Goal: Information Seeking & Learning: Find specific fact

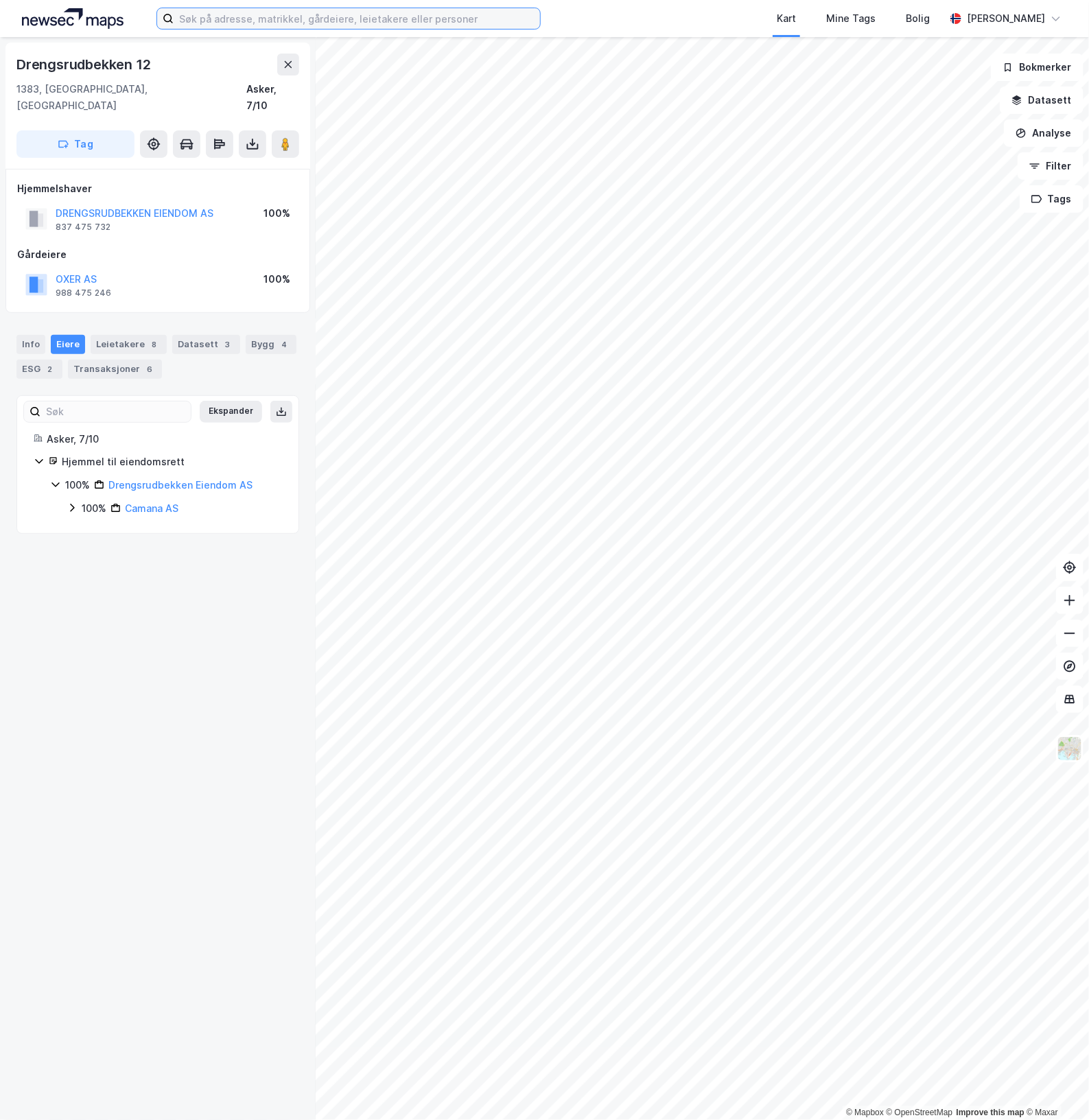
click at [249, 21] on input at bounding box center [356, 18] width 367 height 21
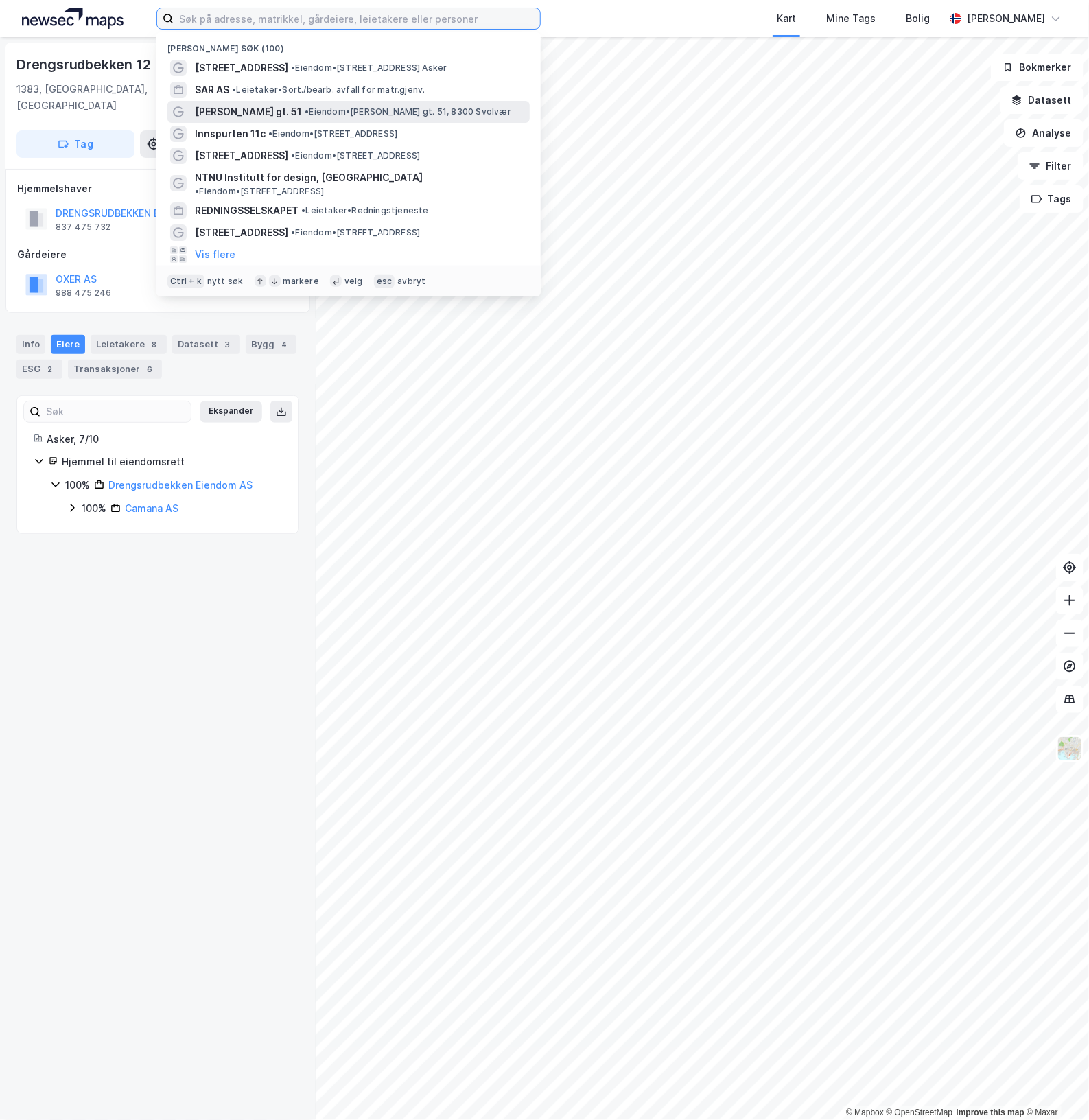
paste input "Eiendomsgruppen Fredrikstad AS"
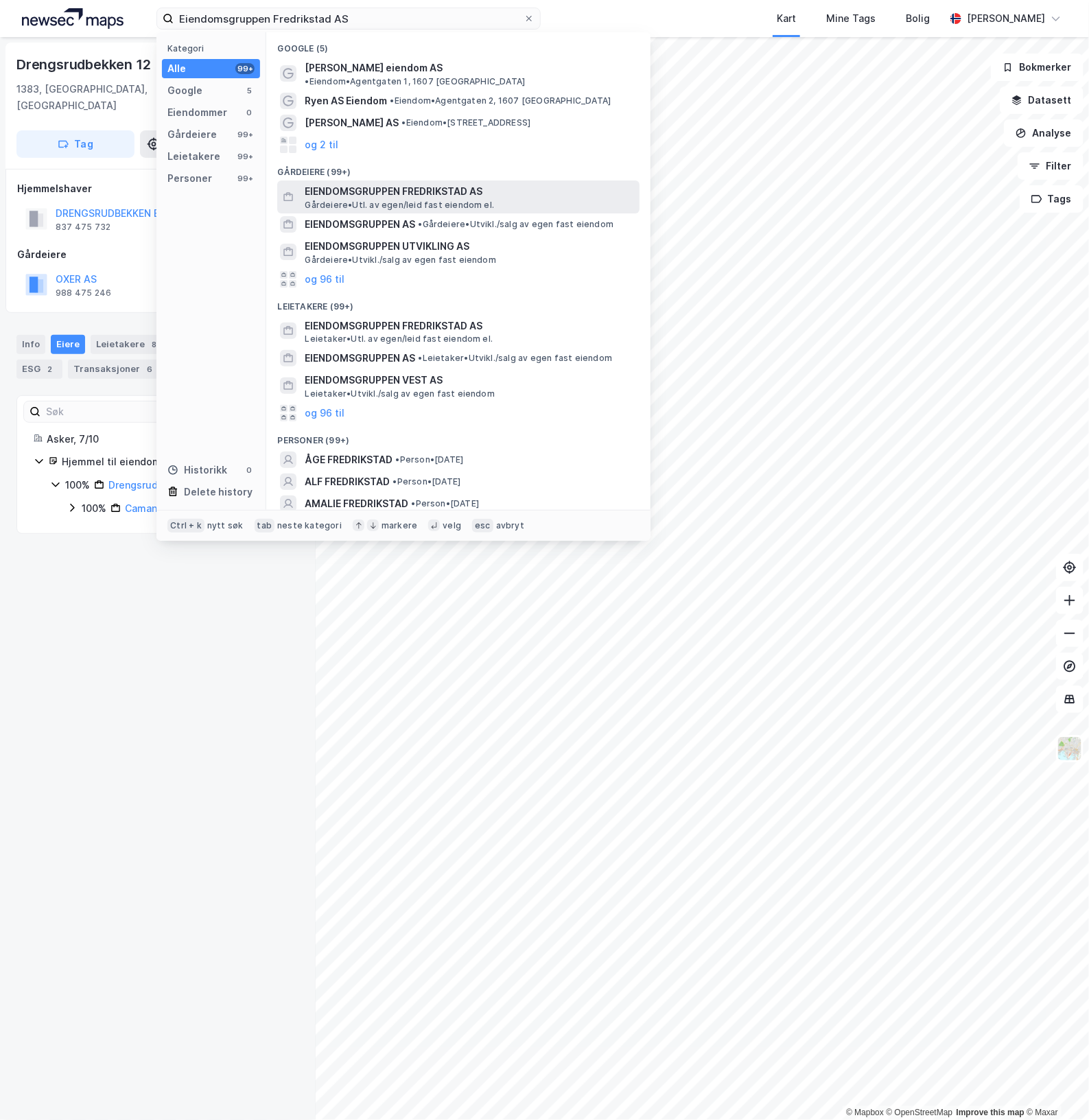
click at [457, 183] on span "EIENDOMSGRUPPEN FREDRIKSTAD AS" at bounding box center [469, 191] width 329 height 17
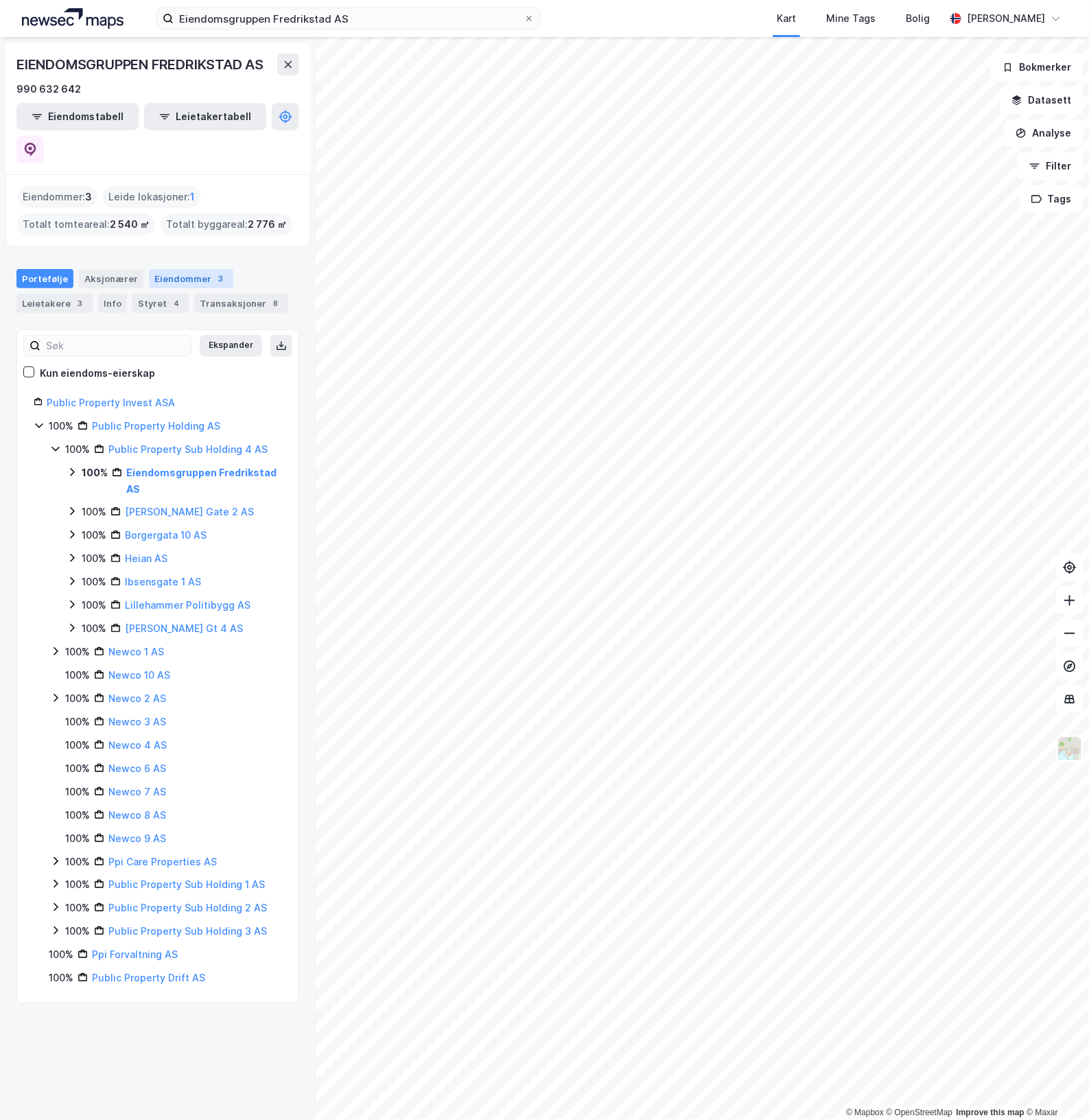
click at [169, 269] on div "Eiendommer 3" at bounding box center [191, 278] width 84 height 19
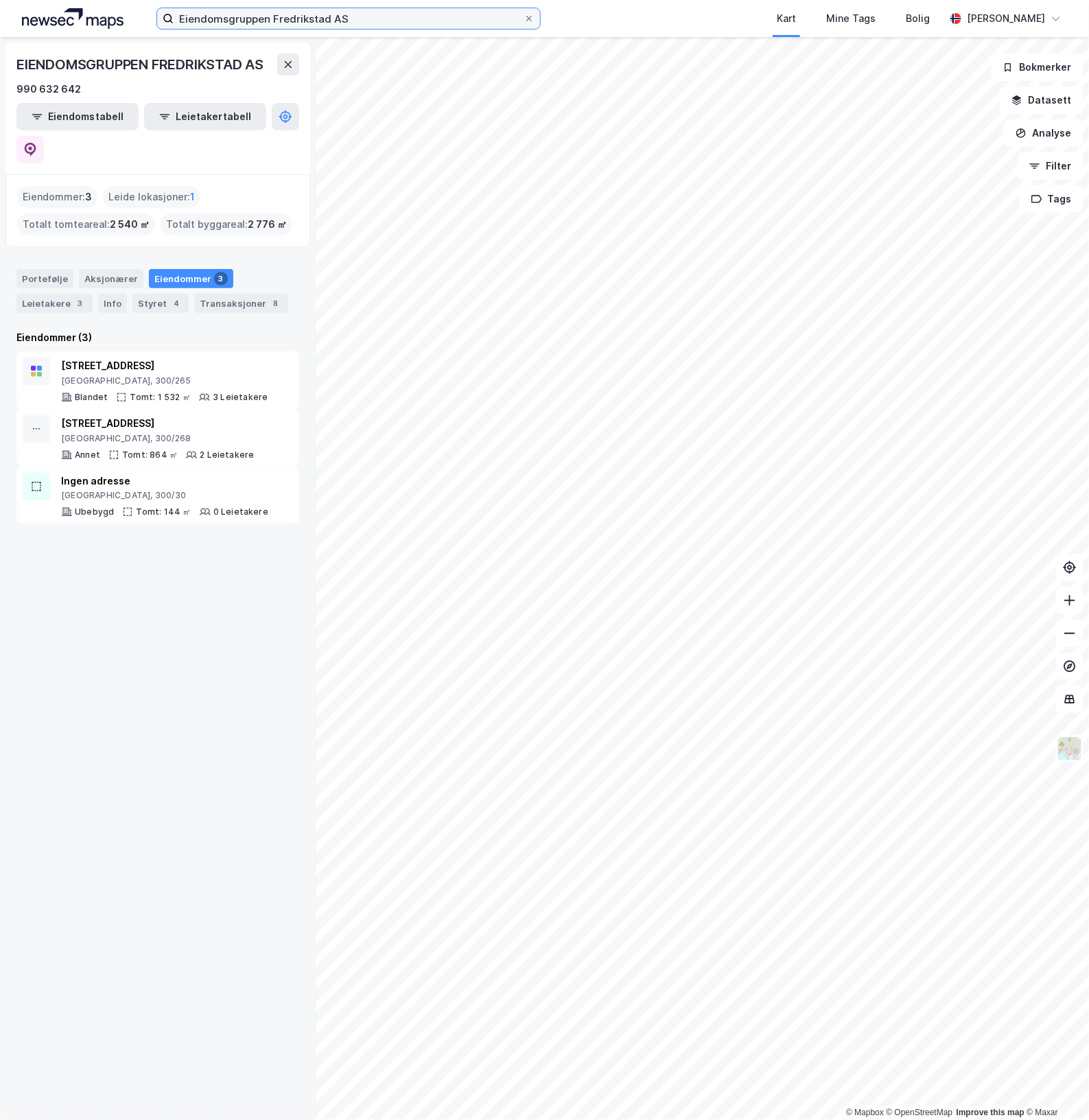
click at [280, 18] on input "Eiendomsgruppen Fredrikstad AS" at bounding box center [348, 18] width 350 height 21
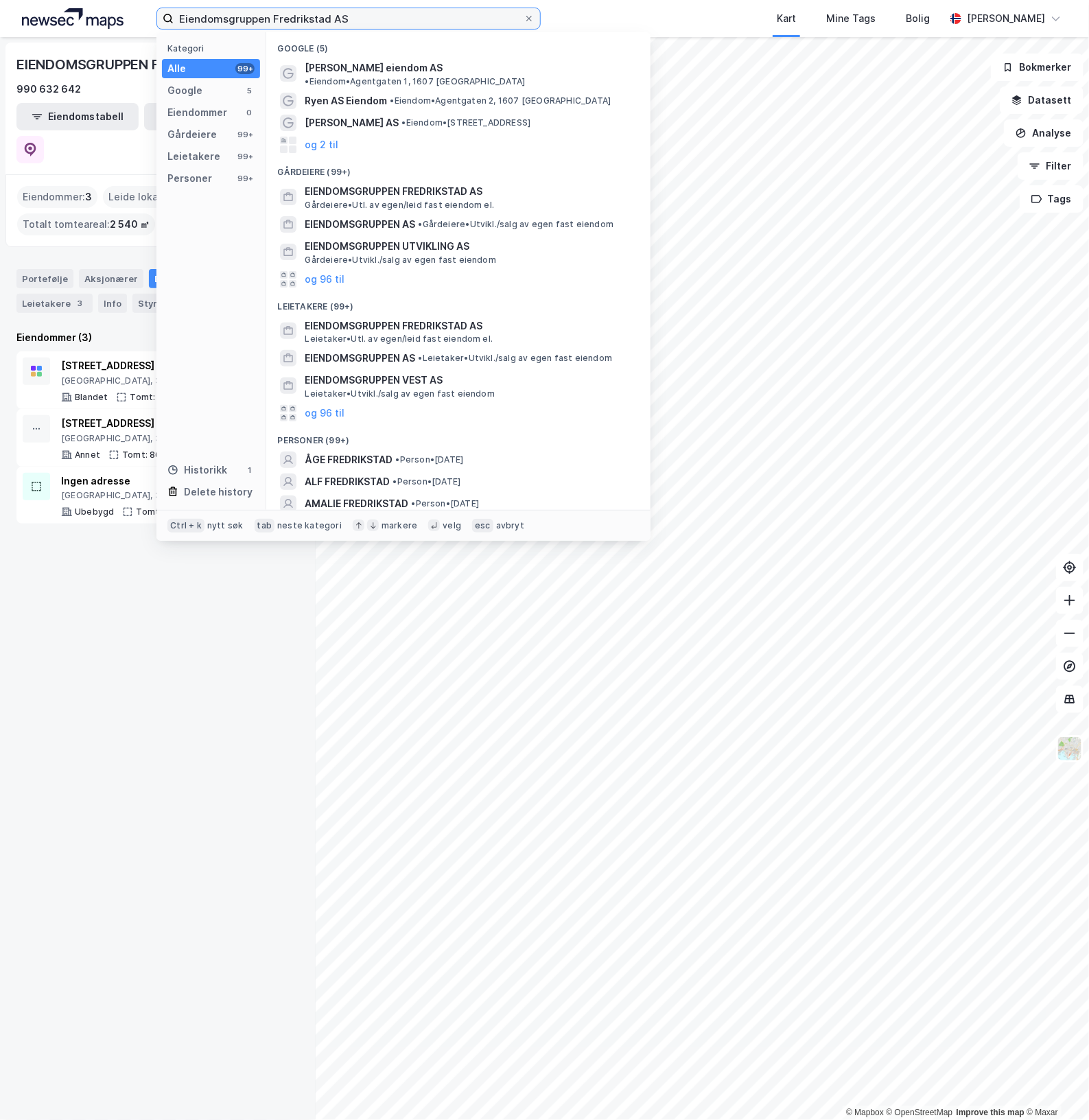
click at [280, 18] on input "Eiendomsgruppen Fredrikstad AS" at bounding box center [348, 18] width 350 height 21
click at [280, 16] on input "Eiendomsgruppen Fredrikstad AS" at bounding box center [348, 18] width 350 height 21
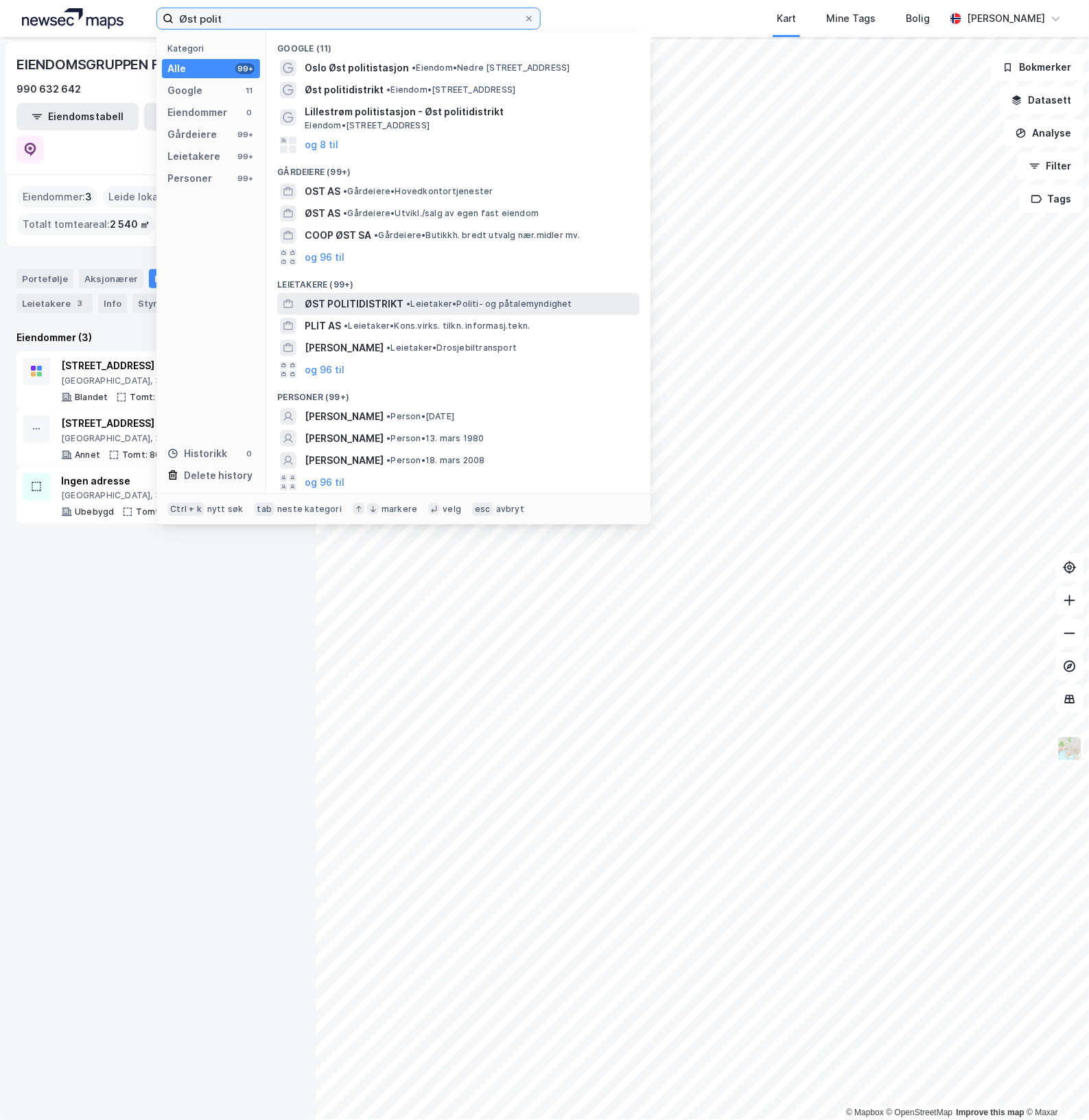
type input "Øst polit"
click at [478, 298] on span "• Leietaker • Politi- og påtalemyndighet" at bounding box center [489, 304] width 165 height 11
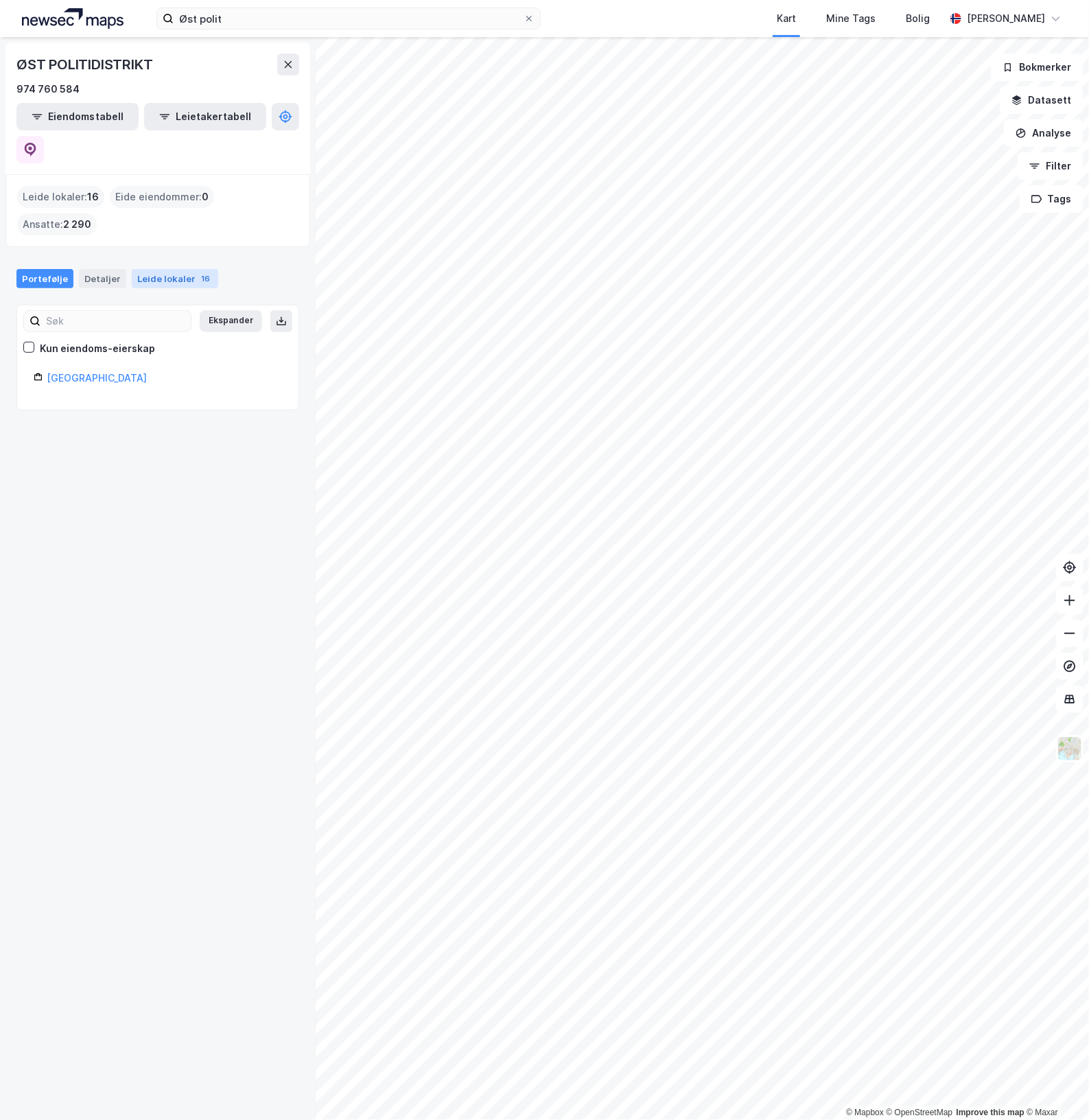
click at [173, 269] on div "Leide lokaler 16" at bounding box center [175, 278] width 87 height 19
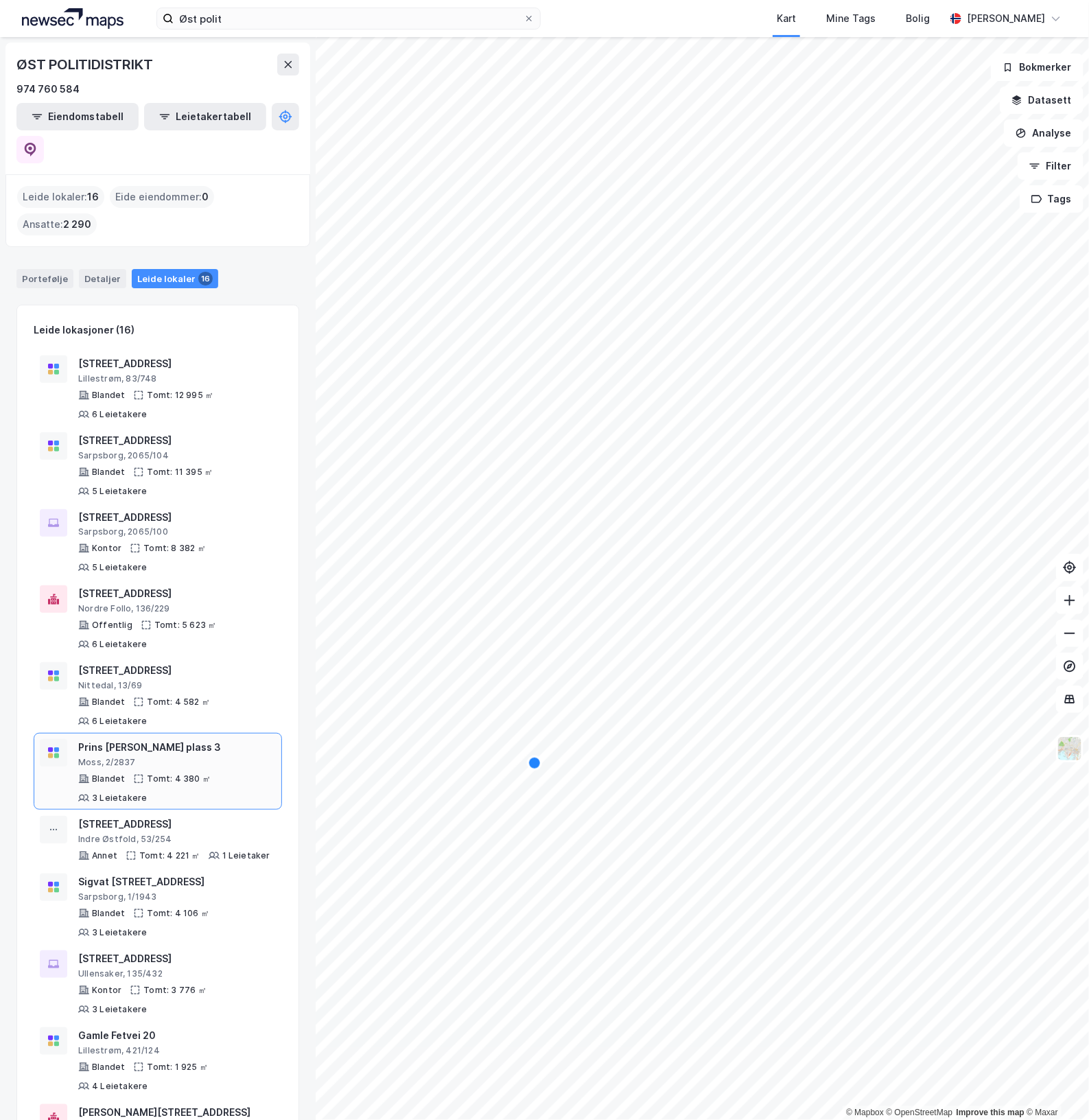
click at [224, 739] on div "Prins [PERSON_NAME] plass 3 Moss, 2/2837 Blandet Tomt: 4 380 ㎡ 3 Leietakere" at bounding box center [177, 771] width 197 height 64
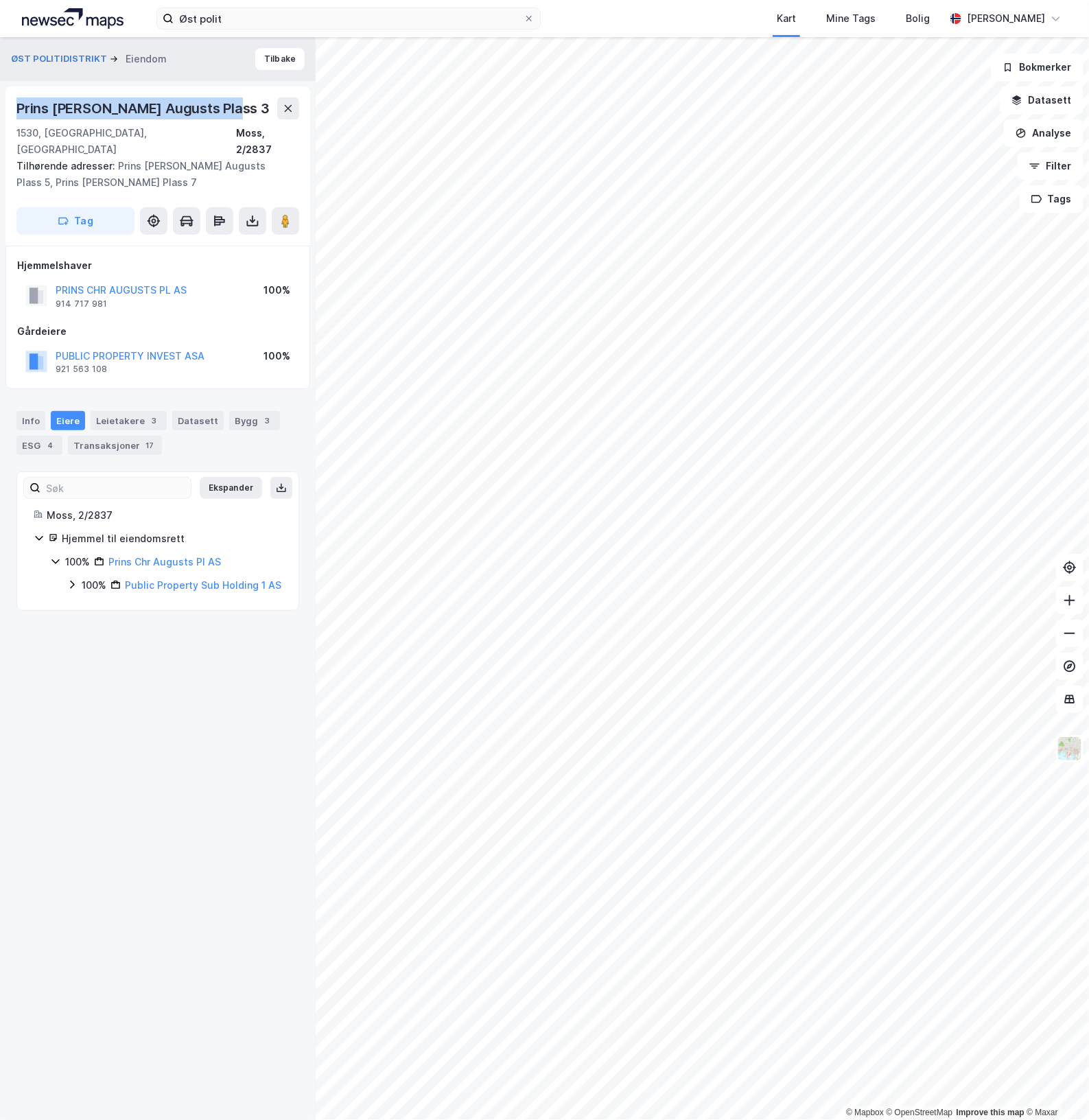
drag, startPoint x: 218, startPoint y: 107, endPoint x: 11, endPoint y: 114, distance: 207.1
click at [11, 114] on div "Prins [PERSON_NAME] Plass 3 1530, [GEOGRAPHIC_DATA], Østfold Moss, 2/2837 Tilhø…" at bounding box center [158, 166] width 305 height 159
copy div "Prins [PERSON_NAME] Augusts Plass 3"
